Goal: Task Accomplishment & Management: Manage account settings

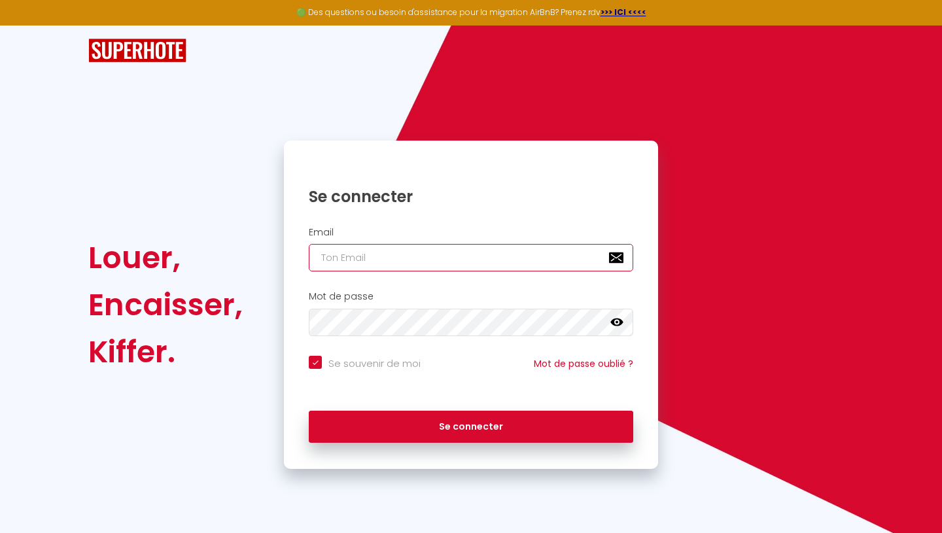
click at [424, 255] on input "email" at bounding box center [471, 257] width 324 height 27
type input "f"
checkbox input "true"
type input "f,"
checkbox input "true"
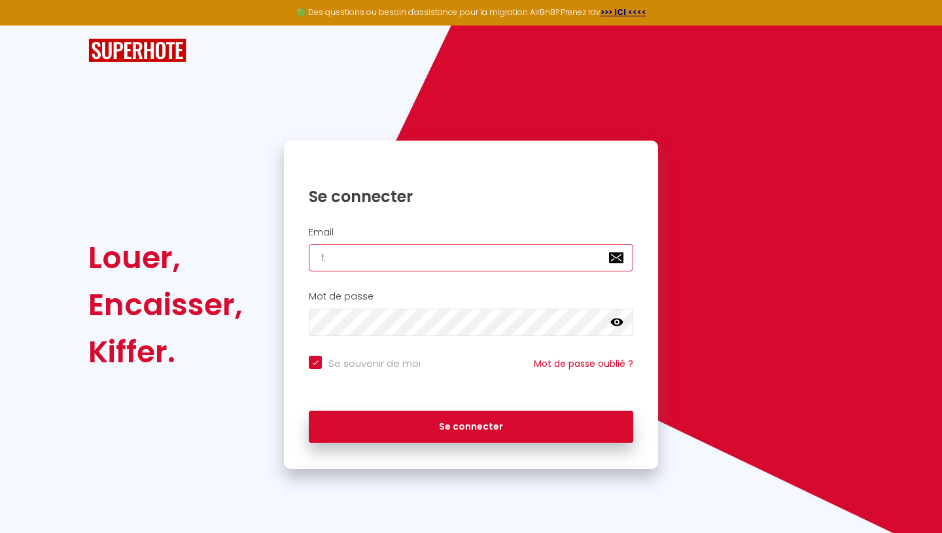
type input "f"
checkbox input "true"
type input "f."
checkbox input "true"
type input "f.b"
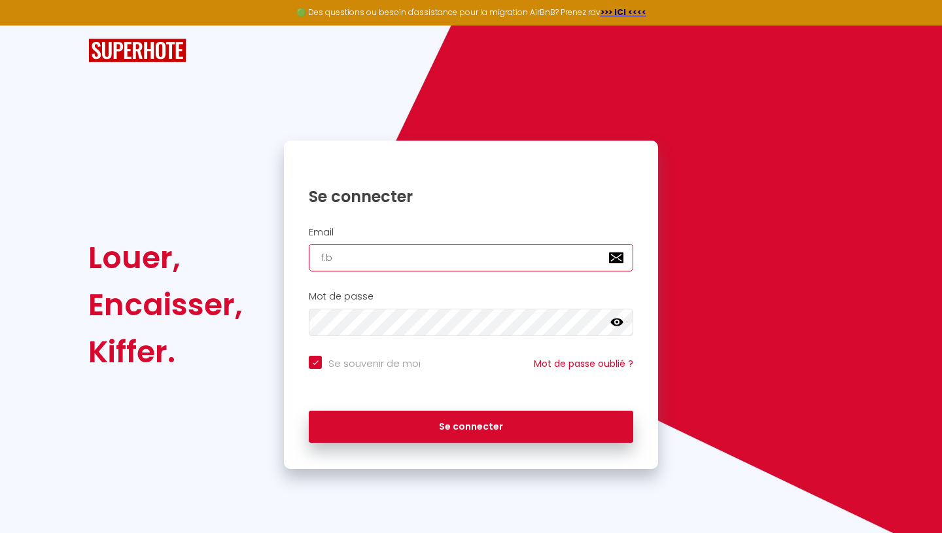
checkbox input "true"
type input "f.ber"
checkbox input "true"
type input "f.bern"
checkbox input "true"
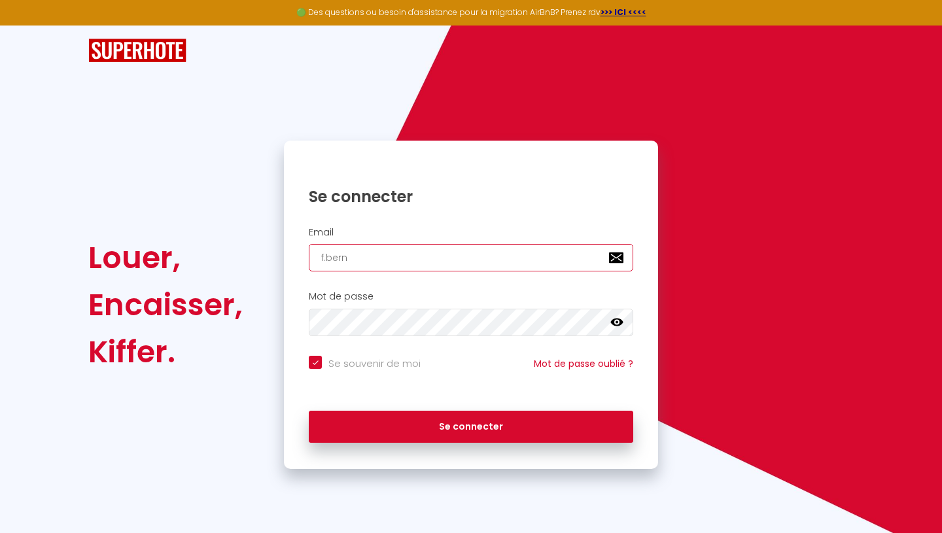
type input "[PERSON_NAME]"
checkbox input "true"
type input "[PERSON_NAME]"
checkbox input "true"
type input "[PERSON_NAME]"
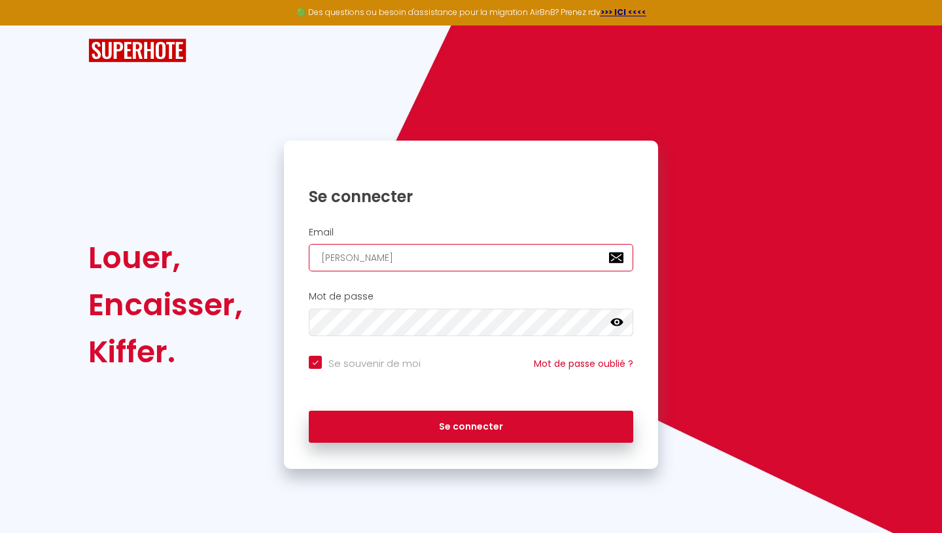
checkbox input "true"
type input "[PERSON_NAME]"
checkbox input "true"
type input "f.bernardea"
checkbox input "true"
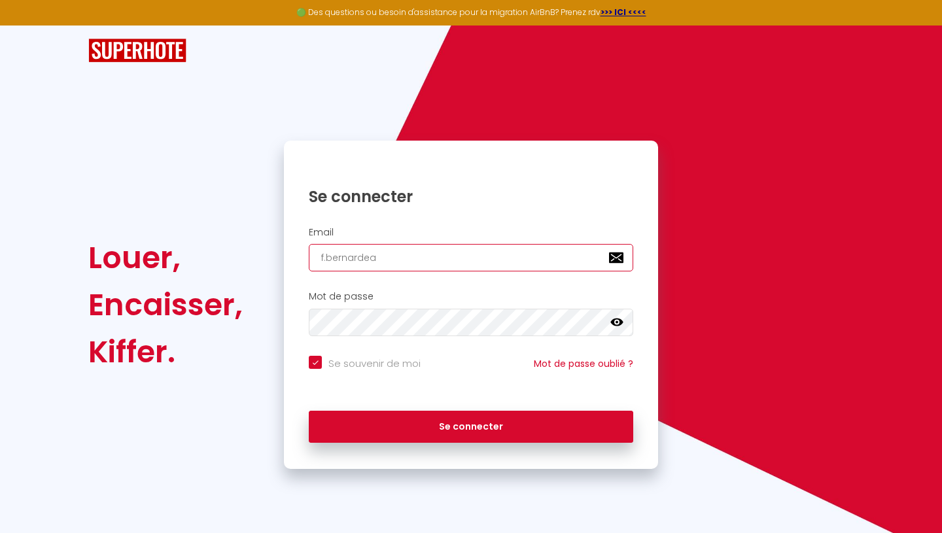
type input "[PERSON_NAME]"
checkbox input "true"
type input "[PERSON_NAME]@"
checkbox input "true"
type input "[PERSON_NAME]@o"
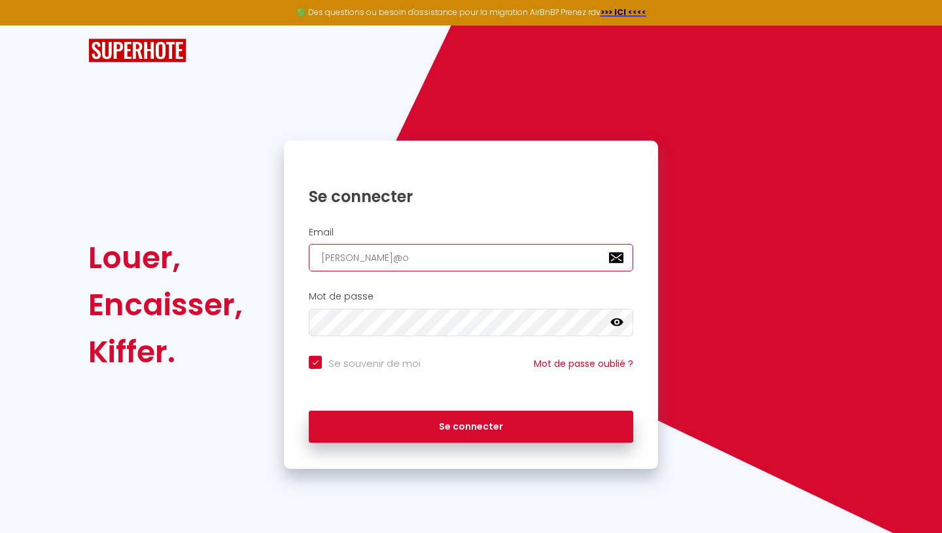
checkbox input "true"
type input "[PERSON_NAME]@or"
checkbox input "true"
type input "[PERSON_NAME]@[PERSON_NAME]"
checkbox input "true"
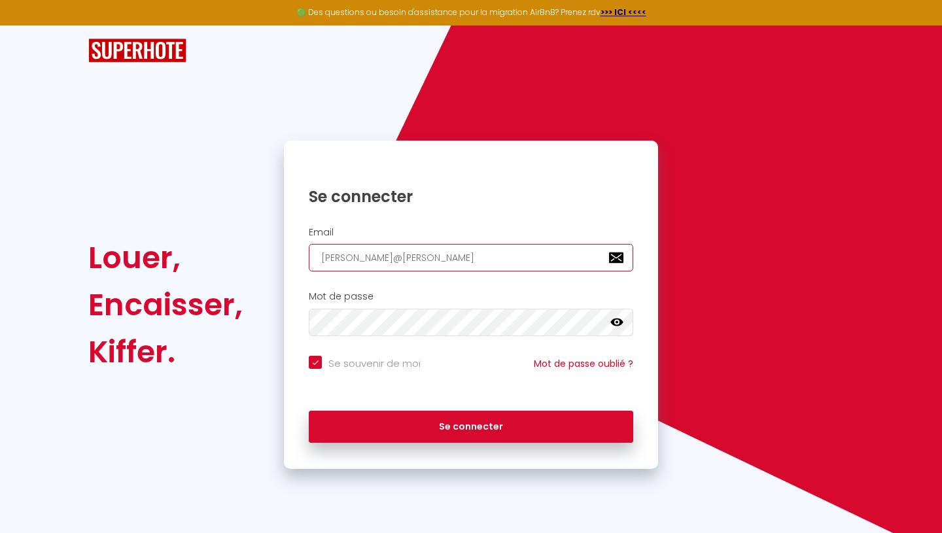
type input "[PERSON_NAME]@[PERSON_NAME]"
checkbox input "true"
type input "[PERSON_NAME]@orang"
checkbox input "true"
type input "[PERSON_NAME][EMAIL_ADDRESS]"
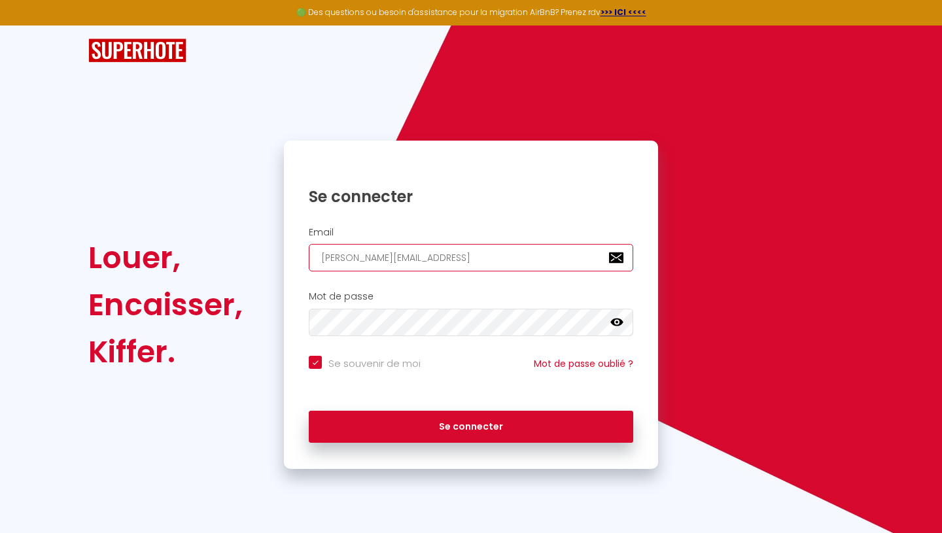
checkbox input "true"
type input "[PERSON_NAME][EMAIL_ADDRESS]."
checkbox input "true"
type input "[PERSON_NAME]@orange.f"
checkbox input "true"
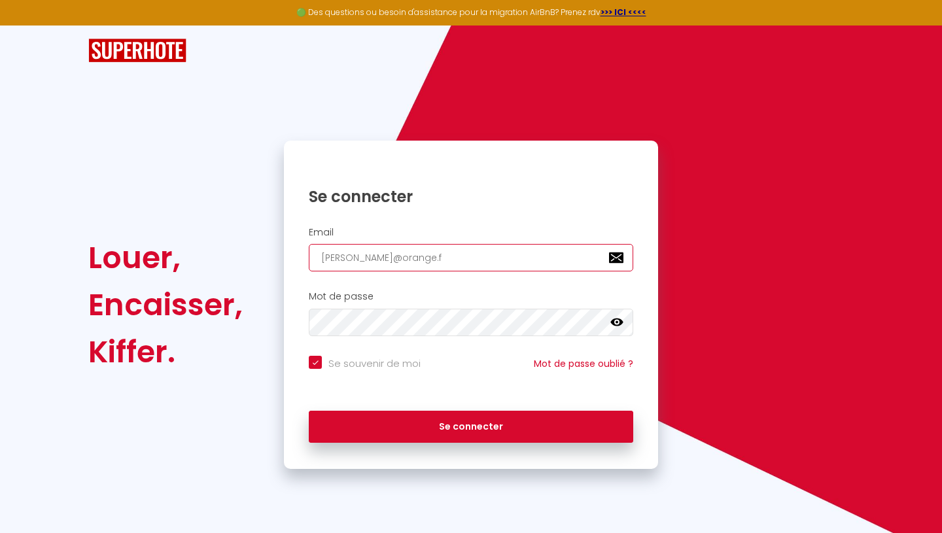
type input "[PERSON_NAME][EMAIL_ADDRESS][DOMAIN_NAME]"
checkbox input "true"
type input "[PERSON_NAME][EMAIL_ADDRESS][DOMAIN_NAME]"
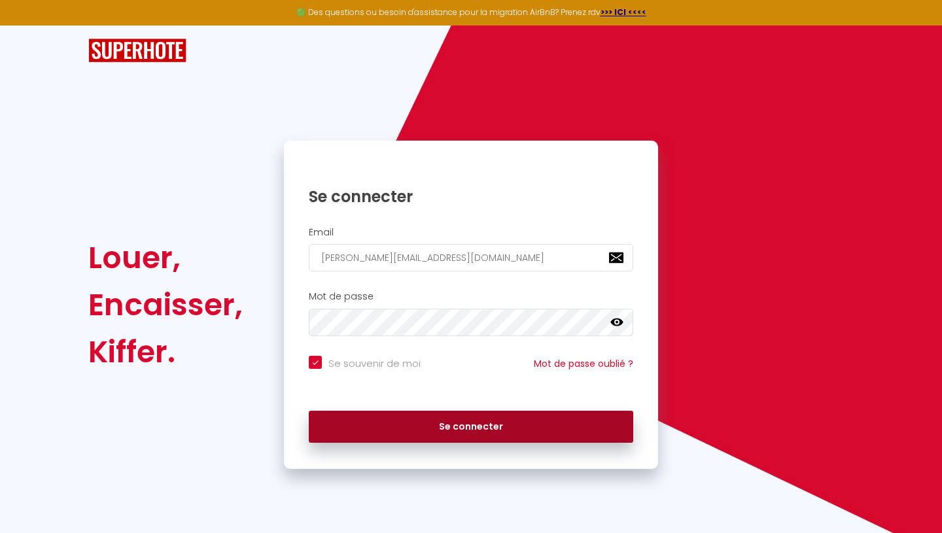
click at [424, 428] on button "Se connecter" at bounding box center [471, 427] width 324 height 33
checkbox input "true"
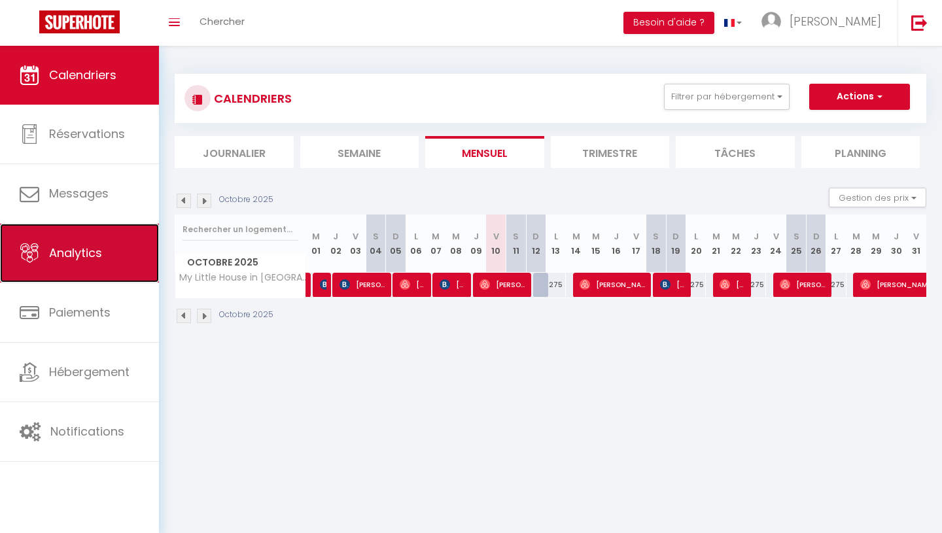
click at [87, 248] on span "Analytics" at bounding box center [75, 253] width 53 height 16
select select "2025"
select select "10"
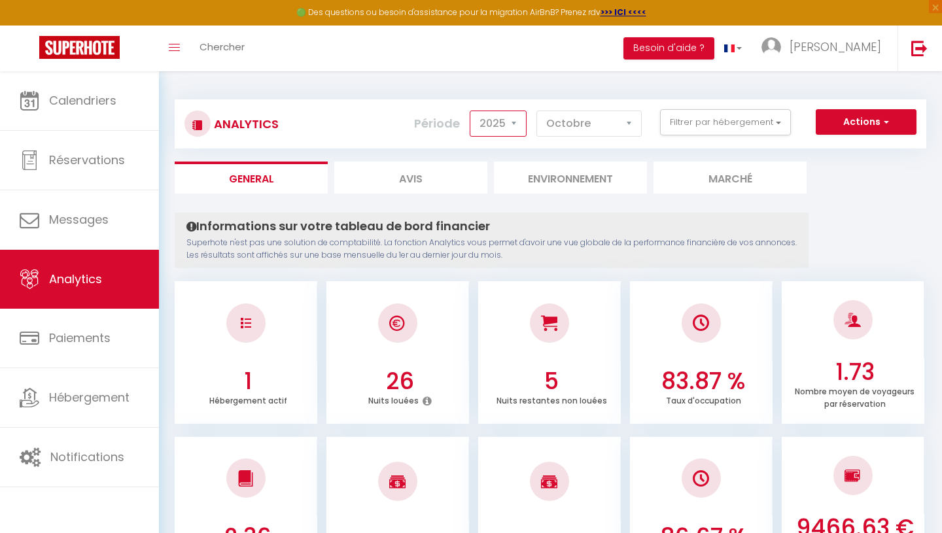
click at [514, 124] on select "2014 2015 2016 2017 2018 2019 2020 2021 2022 2023 2024 2025 2026 2027" at bounding box center [498, 124] width 57 height 26
select select "2026"
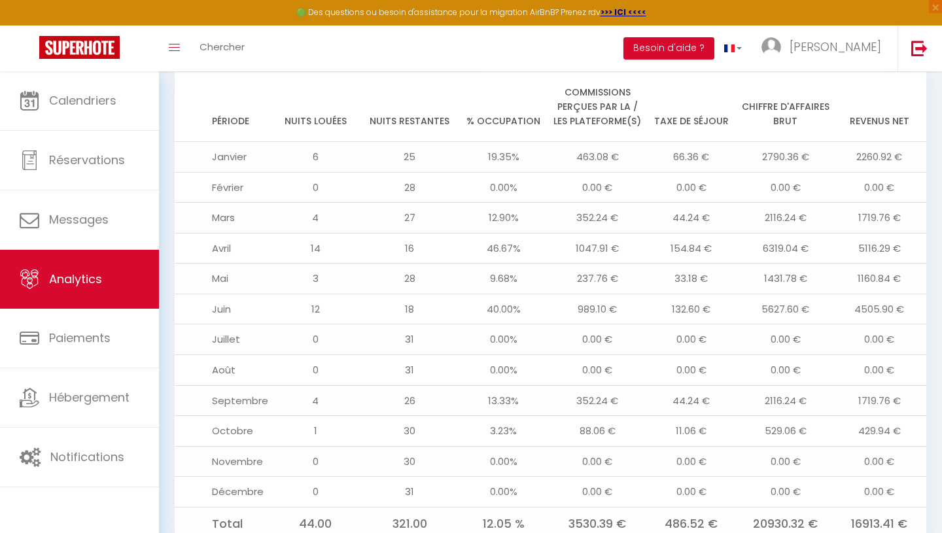
scroll to position [1344, 0]
